Goal: Information Seeking & Learning: Learn about a topic

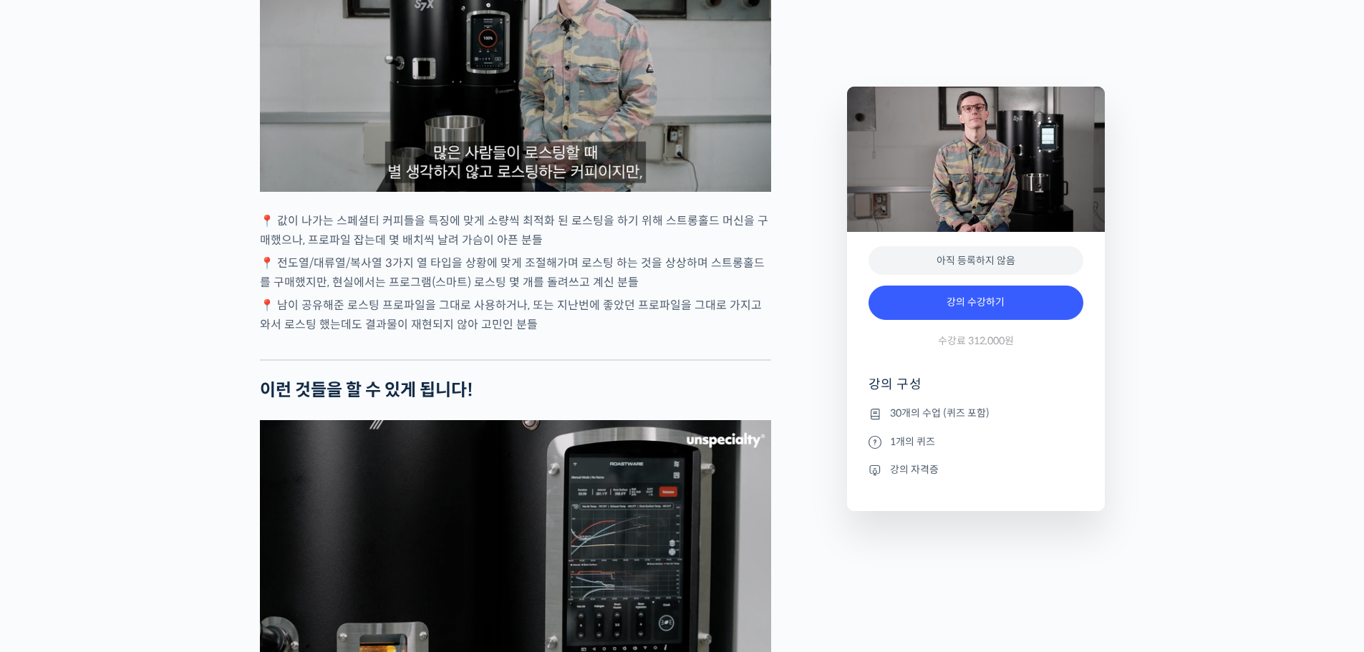
scroll to position [3150, 0]
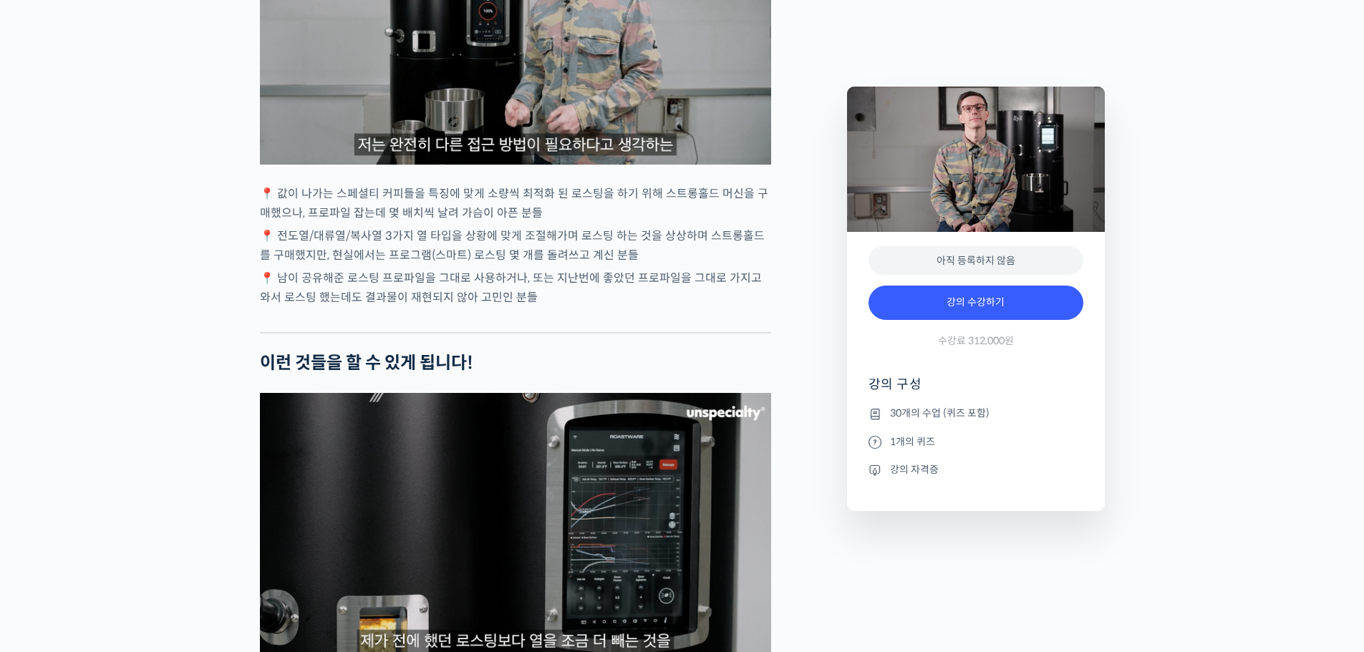
drag, startPoint x: 1362, startPoint y: 241, endPoint x: 1374, endPoint y: 311, distance: 70.5
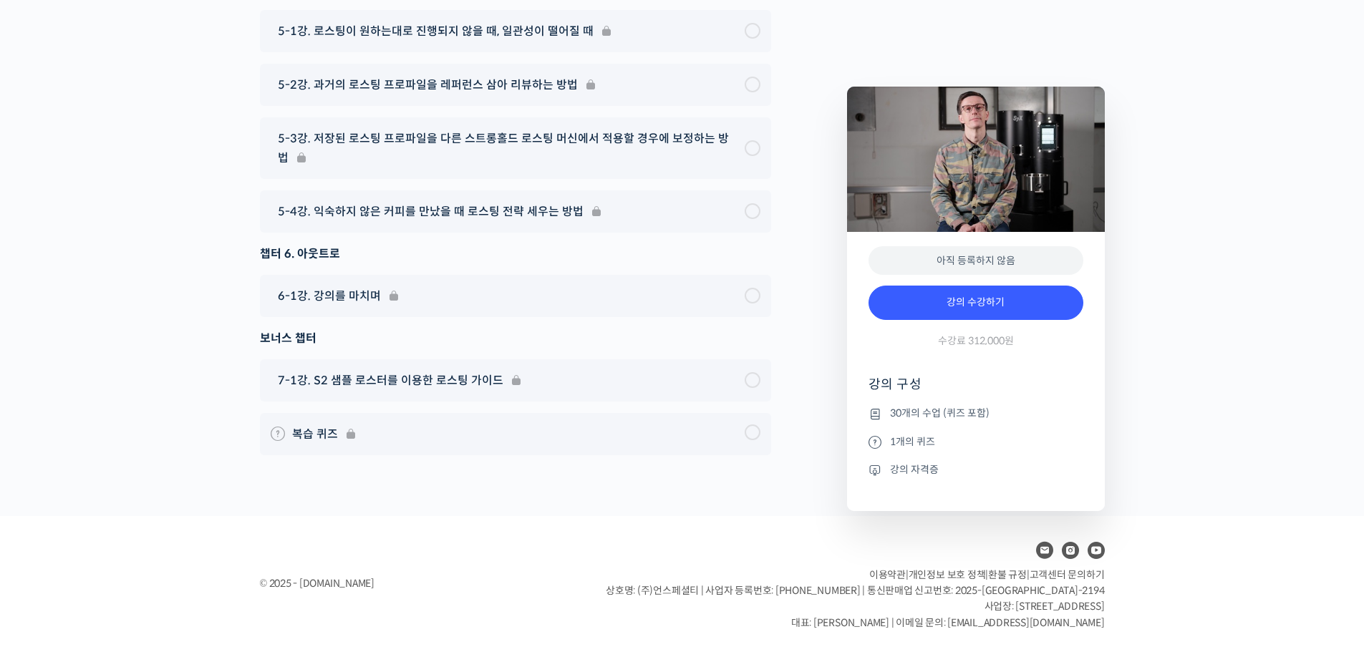
scroll to position [0, 0]
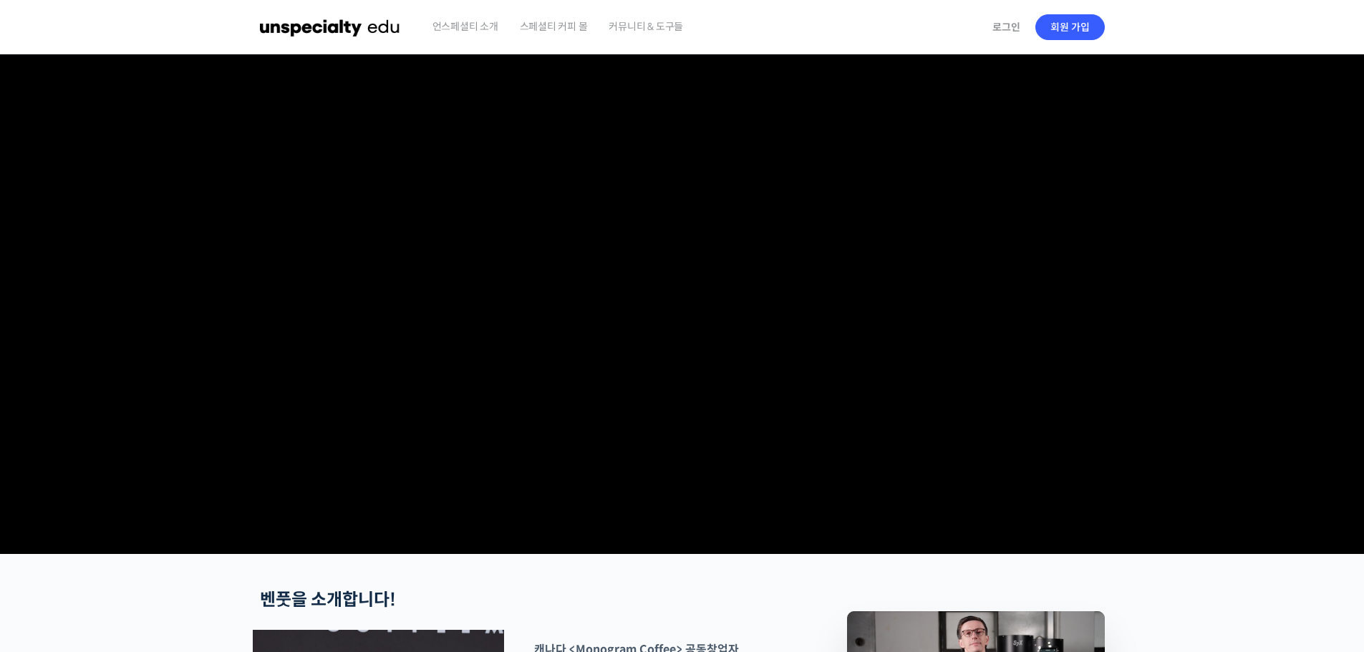
drag, startPoint x: 1374, startPoint y: 253, endPoint x: 1374, endPoint y: -87, distance: 339.3
click at [1363, 0] on html "먼저 강의를 수강 등록해주세요 로그인 Accessing this 강의 requires a login. Please enter your cred…" at bounding box center [682, 326] width 1364 height 652
click at [633, 30] on span "커뮤니티 & 도구들" at bounding box center [646, 26] width 74 height 54
click at [463, 30] on span "언스페셜티 소개" at bounding box center [465, 26] width 66 height 54
click at [536, 26] on span "스페셜티 커피 몰" at bounding box center [554, 26] width 68 height 54
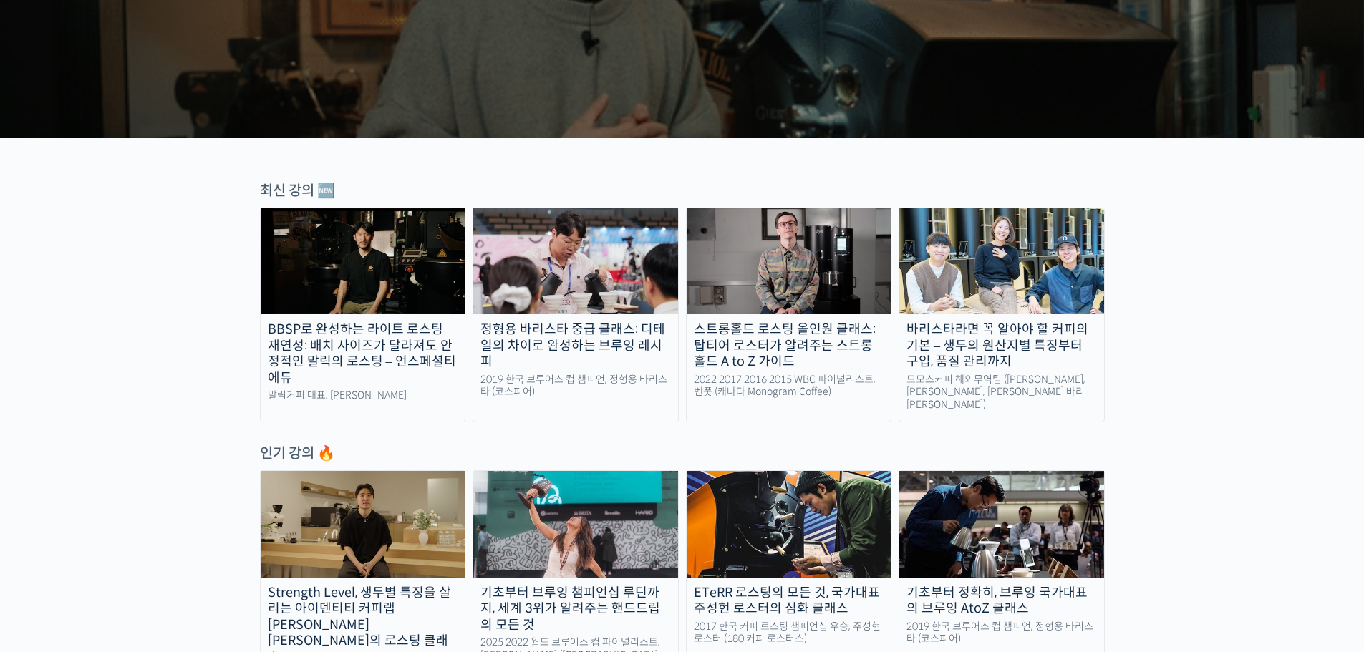
scroll to position [573, 0]
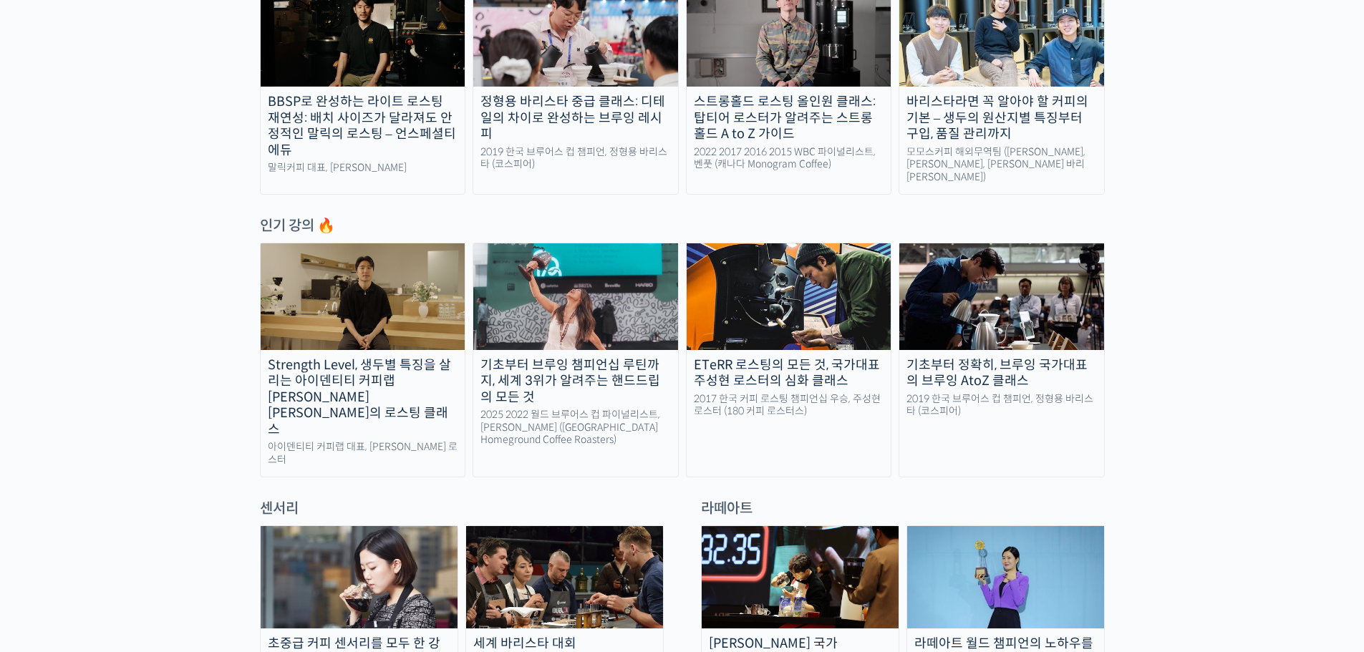
click at [367, 286] on img at bounding box center [363, 296] width 205 height 106
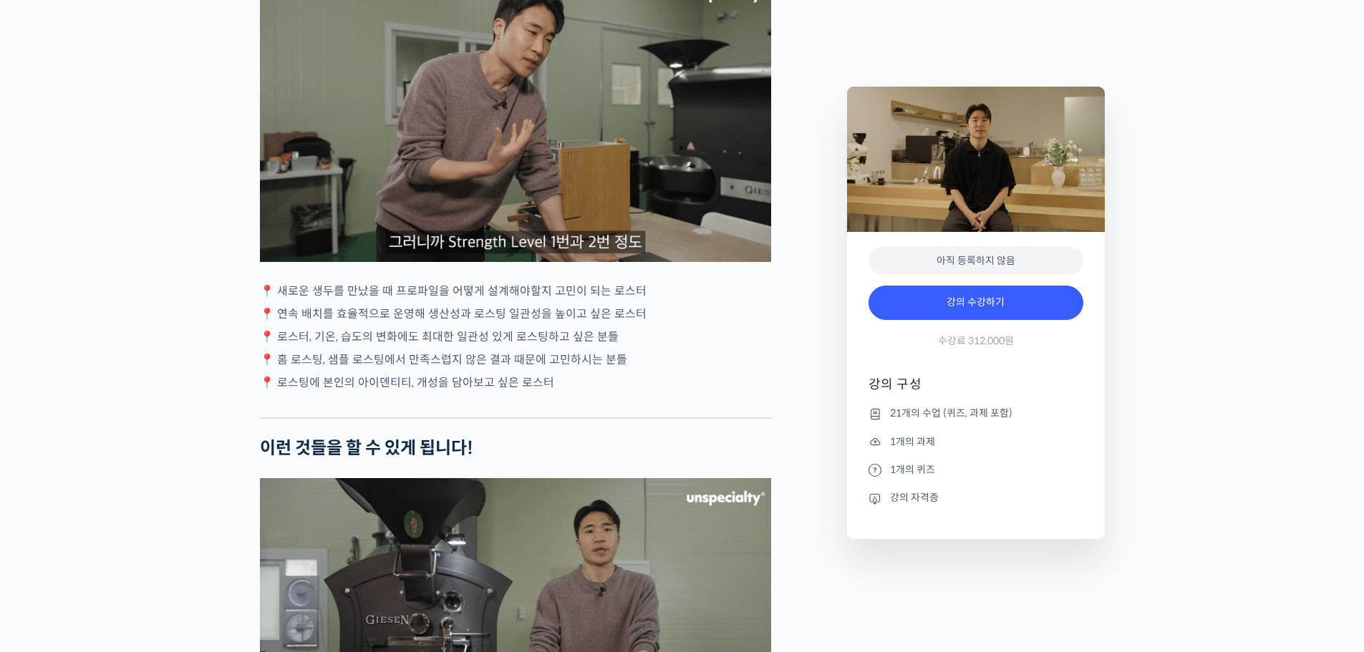
scroll to position [3508, 0]
